Goal: Find specific page/section: Find specific page/section

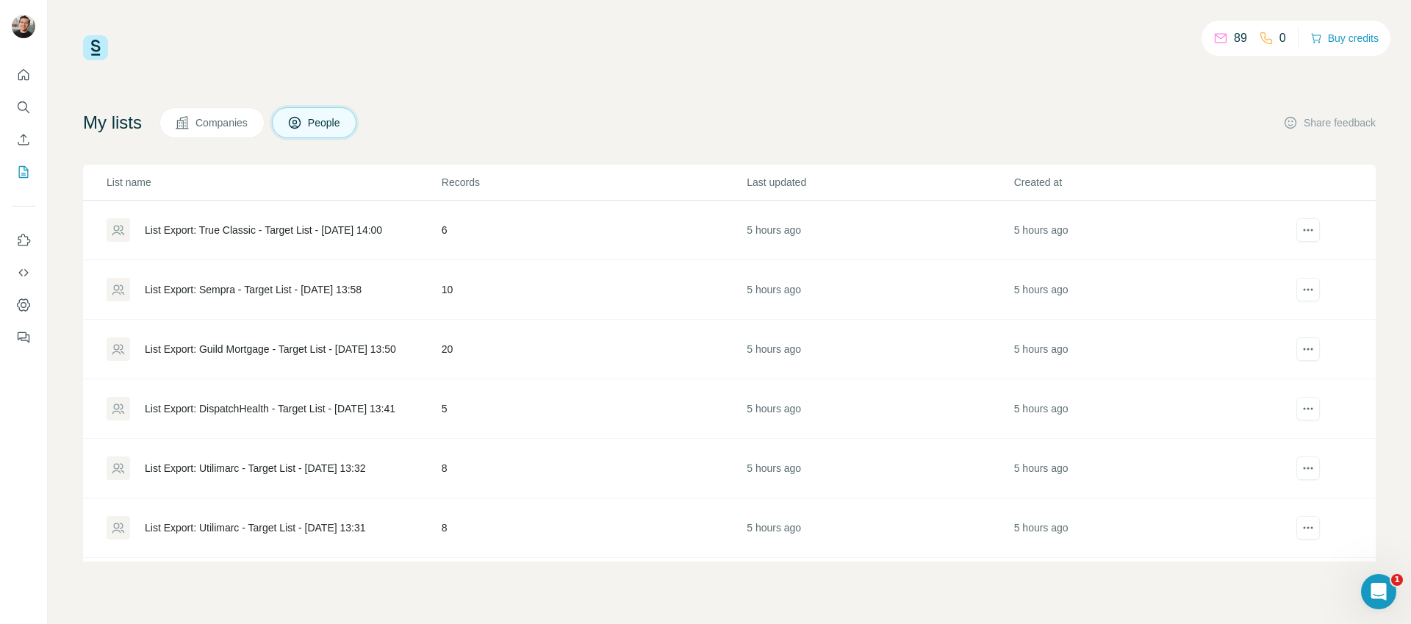
click at [672, 89] on div "89 0 Buy credits My lists Companies People Share feedback List name Records Las…" at bounding box center [729, 298] width 1293 height 526
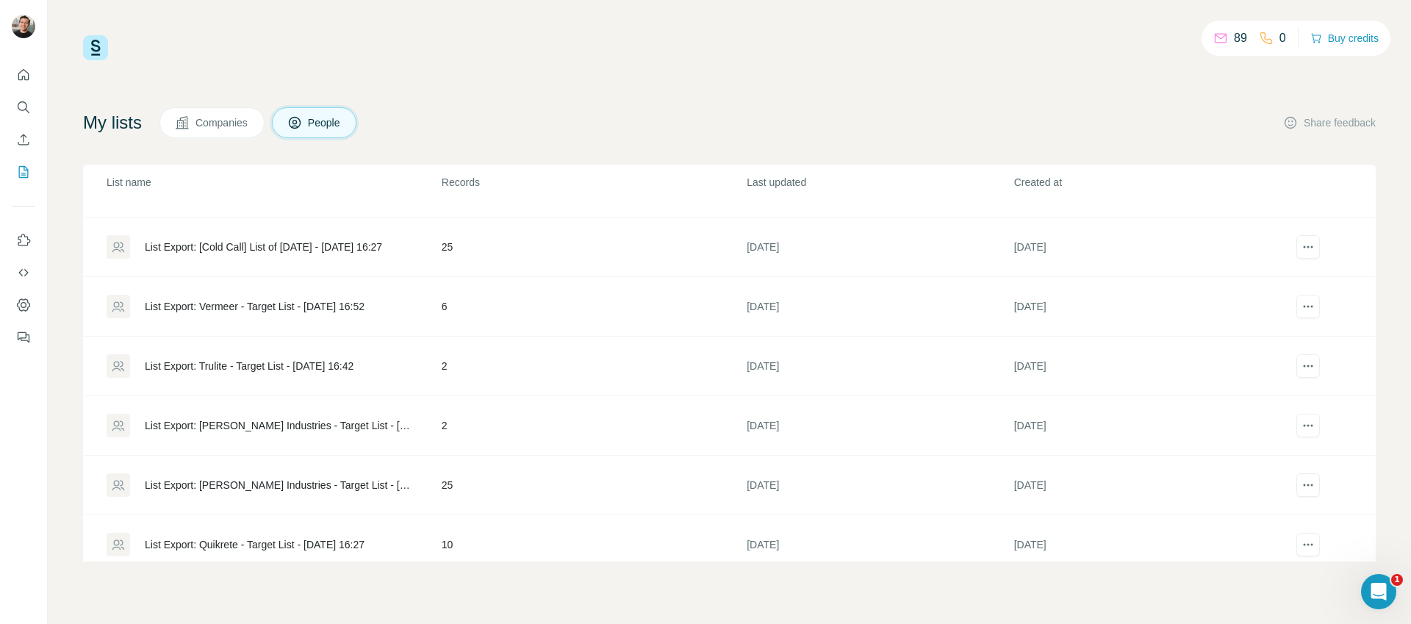
scroll to position [1272, 0]
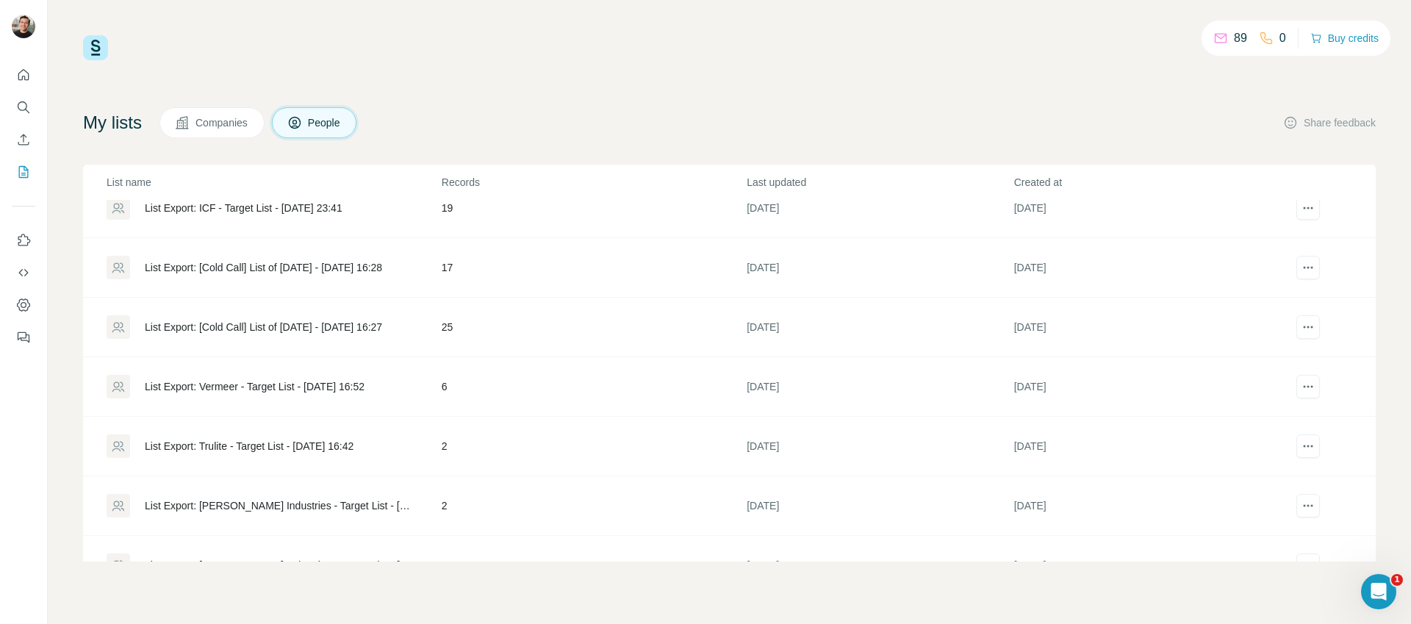
click at [347, 326] on div "List Export: [Cold Call] List of Sept. 29th - 29/09/2025 16:27" at bounding box center [263, 327] width 237 height 15
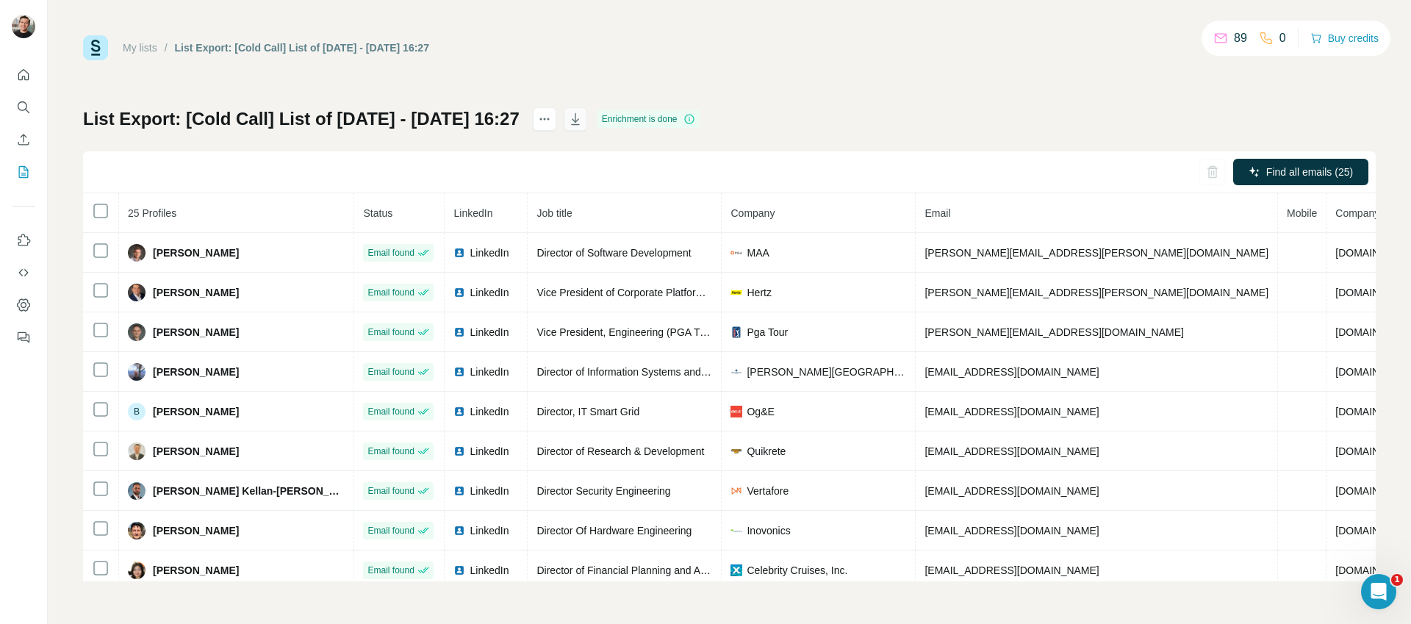
click at [583, 118] on icon "button" at bounding box center [575, 119] width 15 height 15
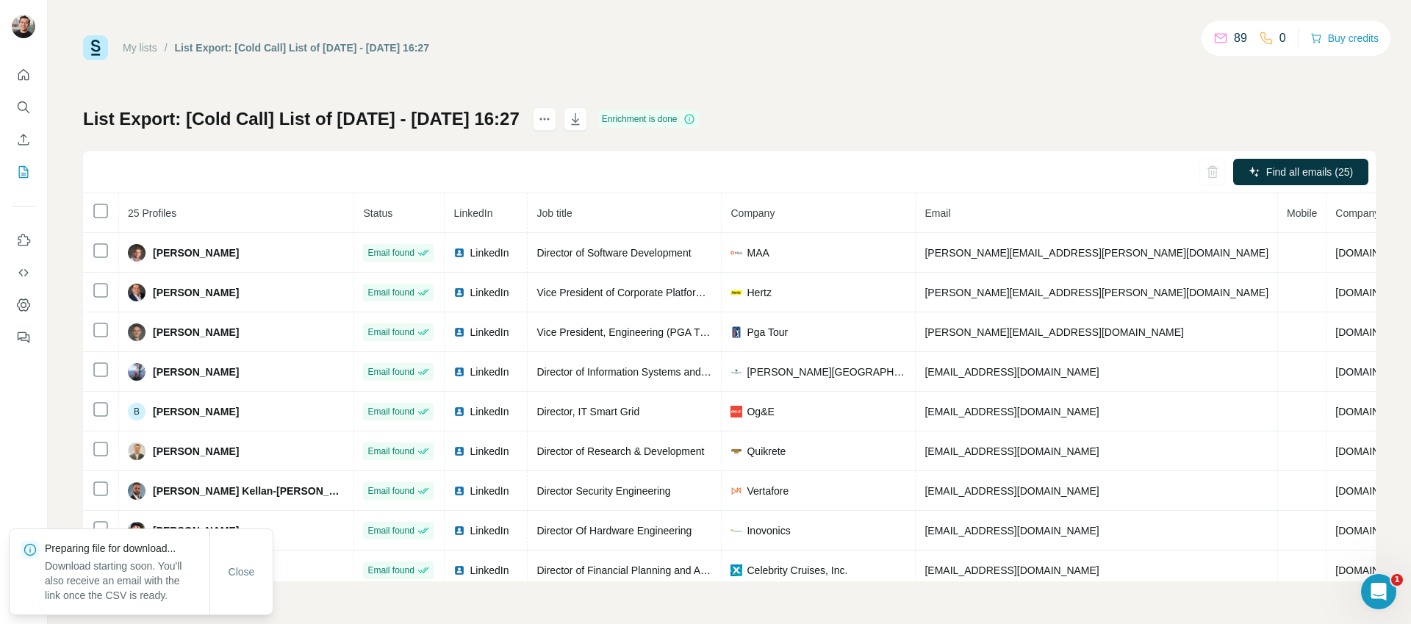
click at [885, 66] on div "My lists / List Export: [Cold Call] List of Sept. 29th - 29/09/2025 16:27 89 0 …" at bounding box center [729, 308] width 1293 height 546
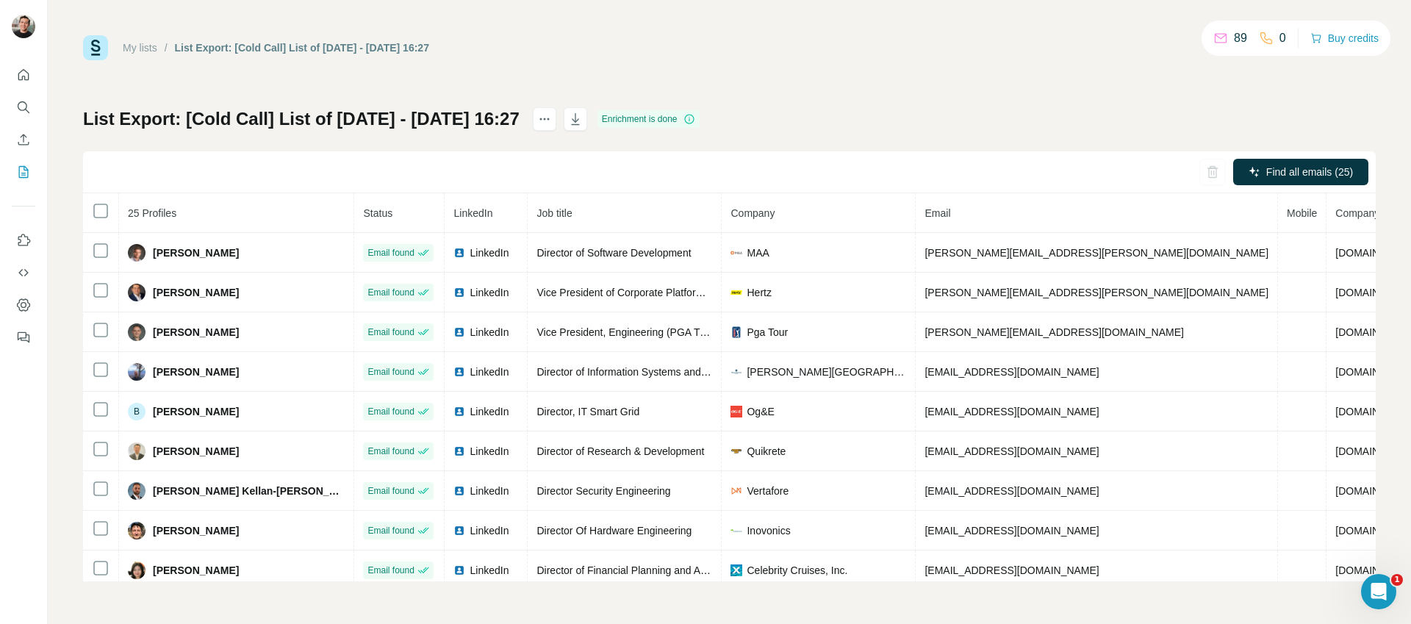
click at [905, 37] on div "My lists / List Export: [Cold Call] List of Sept. 29th - 29/09/2025 16:27 89 0 …" at bounding box center [729, 47] width 1293 height 25
